Goal: Book appointment/travel/reservation

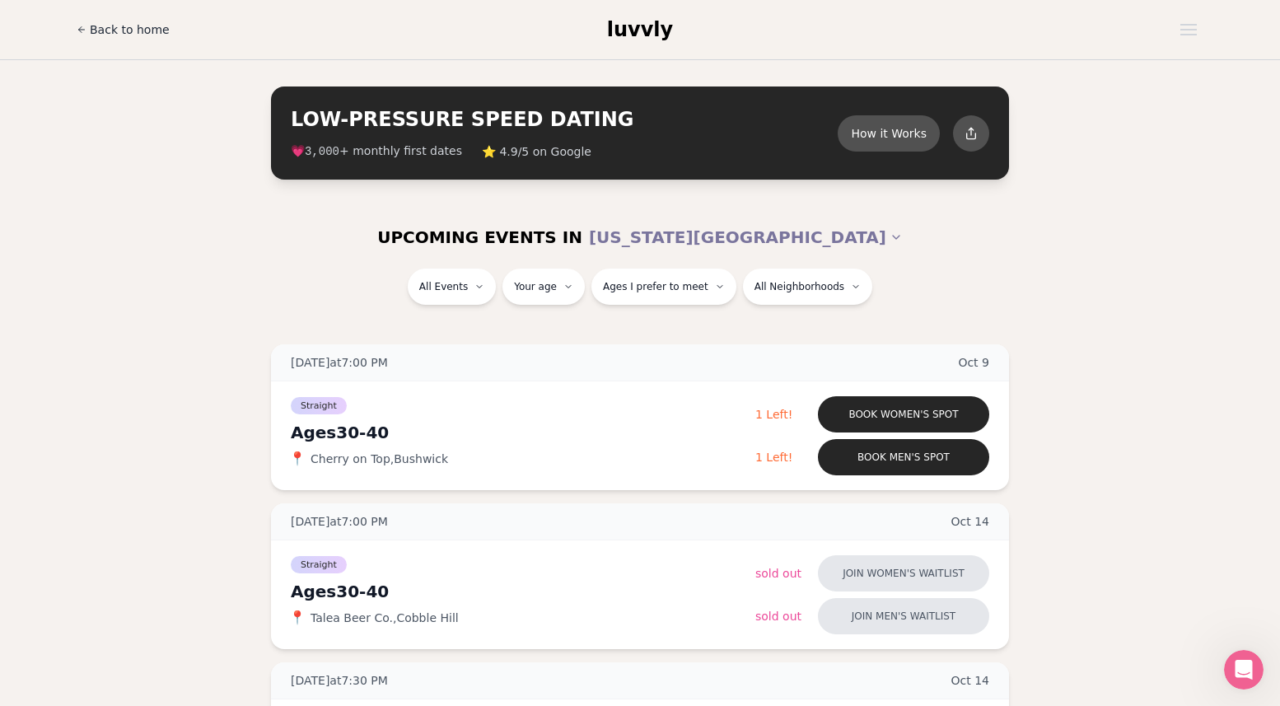
click at [148, 30] on span "Back to home" at bounding box center [130, 29] width 80 height 16
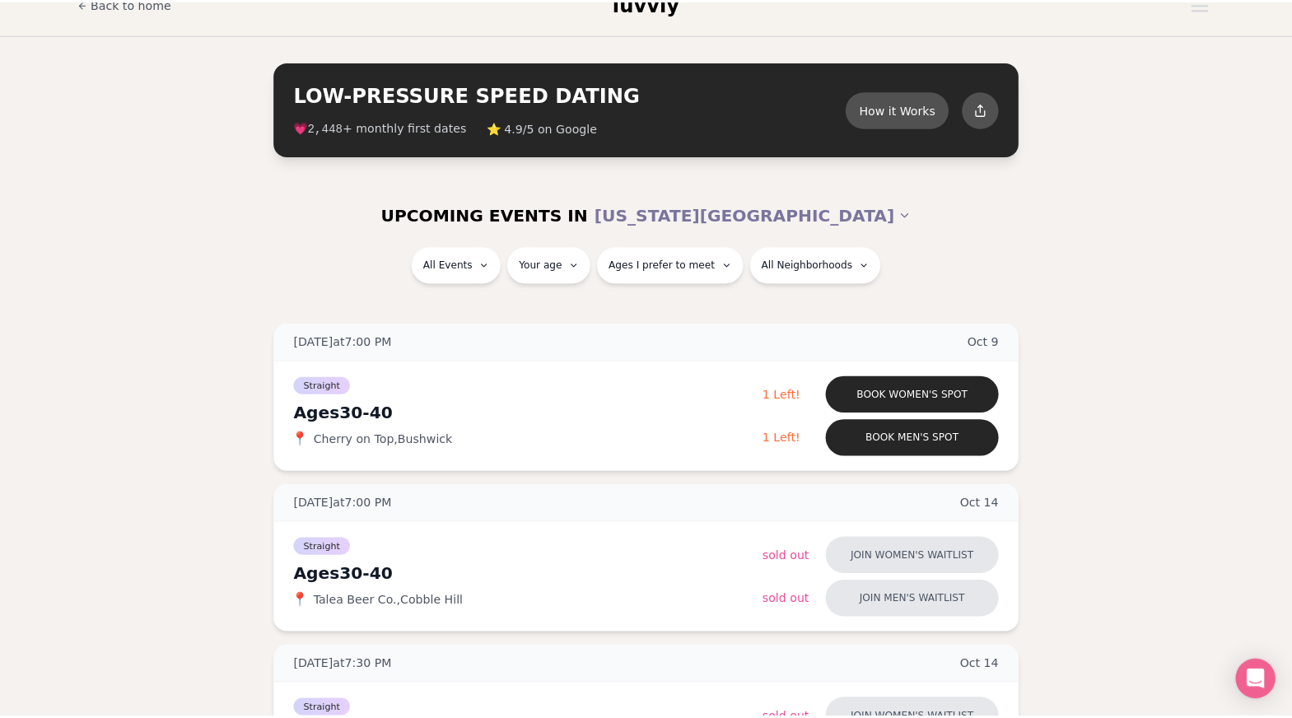
scroll to position [83, 0]
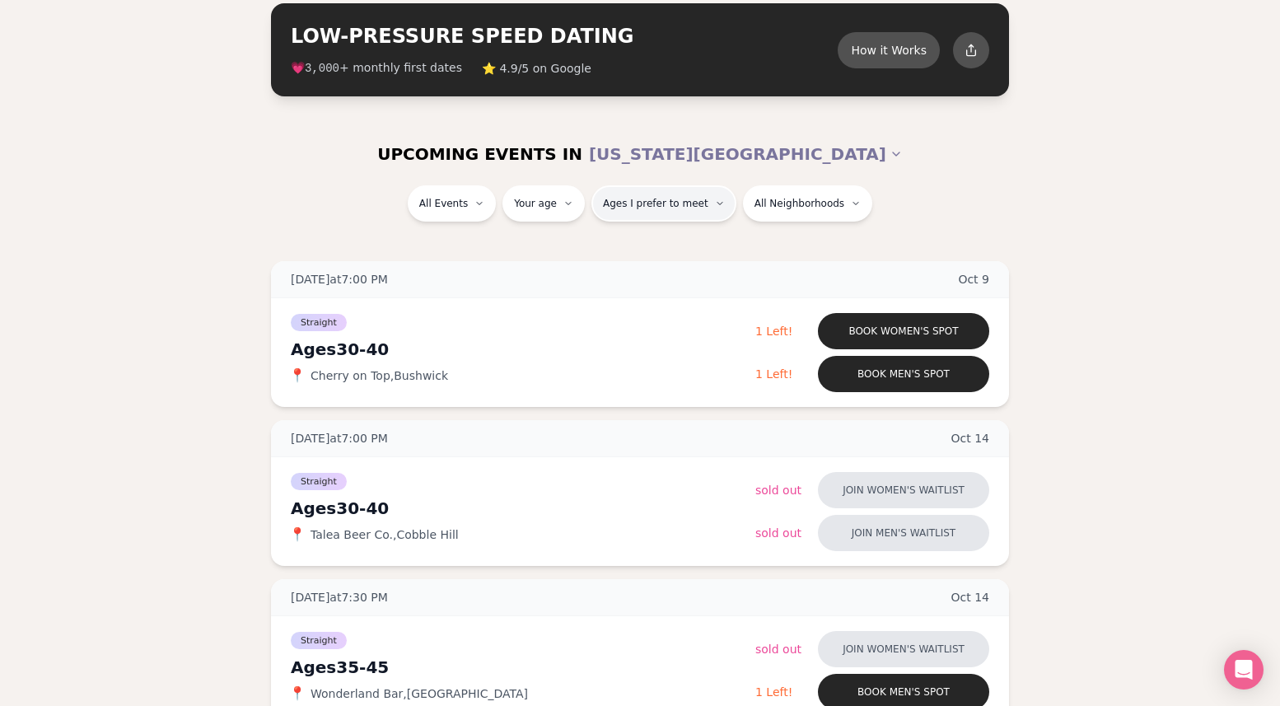
click at [697, 208] on span "Ages I prefer to meet" at bounding box center [655, 203] width 105 height 13
click at [993, 192] on div "All Events Your age Ages I prefer to meet All Neighborhoods" at bounding box center [640, 206] width 923 height 43
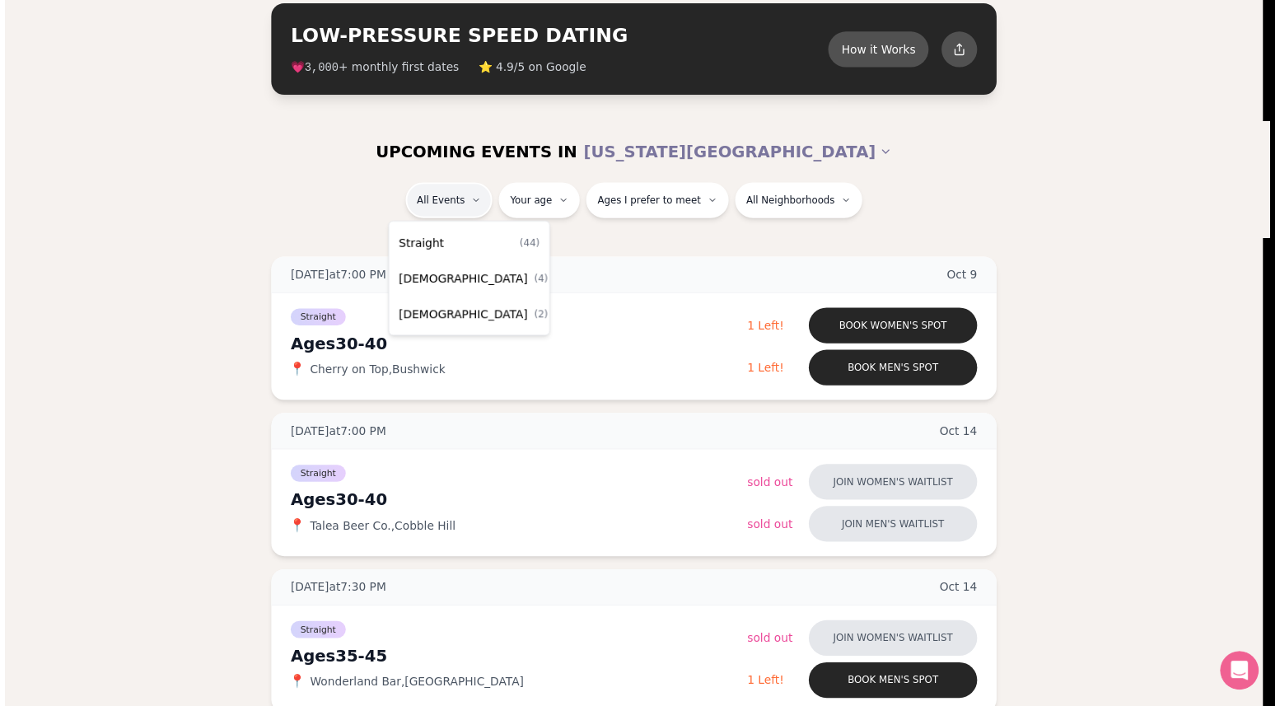
scroll to position [0, 0]
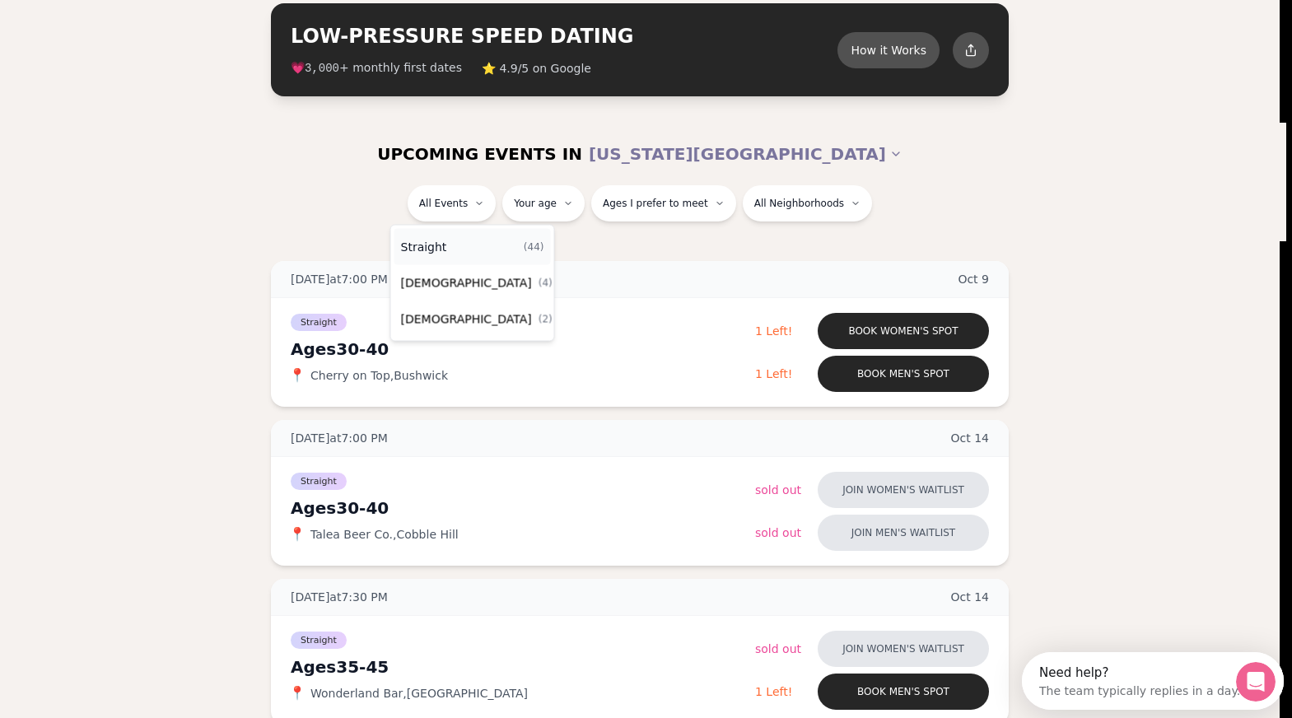
click at [423, 252] on span "Straight" at bounding box center [424, 247] width 46 height 16
